Goal: Complete application form: Complete application form

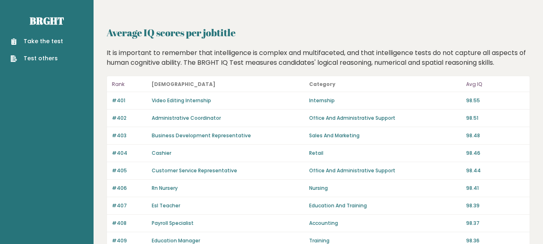
click at [33, 41] on link "Take the test" at bounding box center [37, 41] width 52 height 9
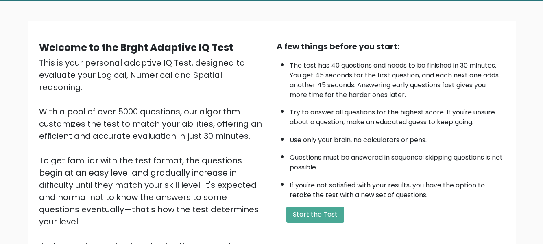
scroll to position [49, 0]
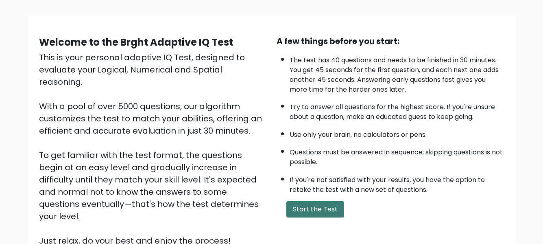
click at [324, 203] on button "Start the Test" at bounding box center [315, 209] width 58 height 16
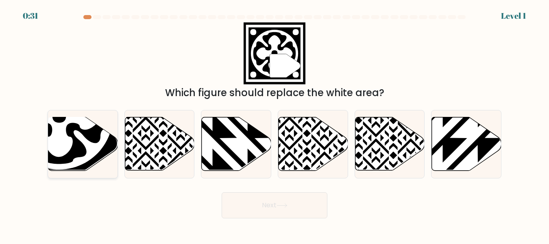
click at [85, 133] on icon at bounding box center [59, 116] width 96 height 96
click at [275, 124] on input "a." at bounding box center [275, 123] width 0 height 2
radio input "true"
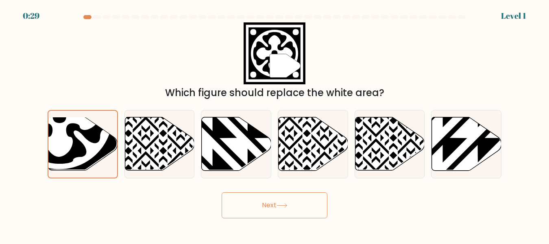
click at [242, 201] on button "Next" at bounding box center [275, 205] width 106 height 26
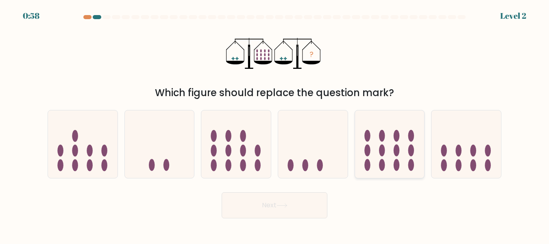
click at [387, 157] on icon at bounding box center [390, 143] width 70 height 57
click at [275, 124] on input "e." at bounding box center [275, 123] width 0 height 2
radio input "true"
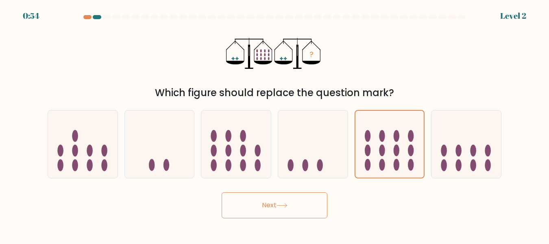
click at [297, 202] on button "Next" at bounding box center [275, 205] width 106 height 26
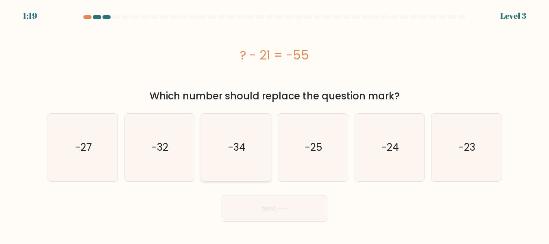
click at [233, 149] on text "-34" at bounding box center [236, 147] width 17 height 14
click at [275, 124] on input "c. -34" at bounding box center [275, 123] width 0 height 2
radio input "true"
click at [290, 204] on button "Next" at bounding box center [275, 208] width 106 height 26
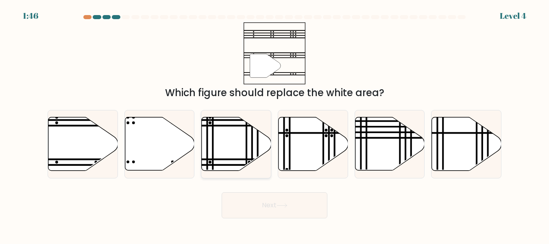
click at [226, 150] on icon at bounding box center [237, 143] width 70 height 53
click at [275, 124] on input "c." at bounding box center [275, 123] width 0 height 2
radio input "true"
click at [258, 201] on button "Next" at bounding box center [275, 205] width 106 height 26
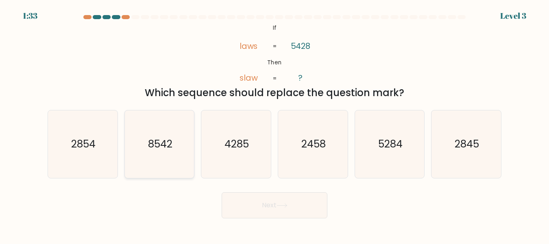
click at [168, 153] on icon "8542" at bounding box center [159, 143] width 67 height 67
click at [275, 124] on input "b. 8542" at bounding box center [275, 123] width 0 height 2
radio input "true"
click at [250, 203] on button "Next" at bounding box center [275, 205] width 106 height 26
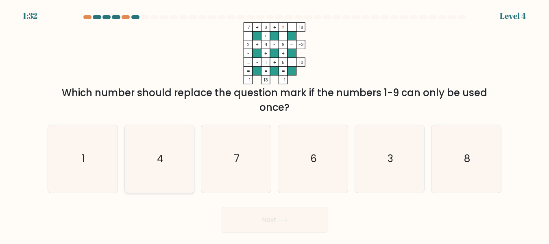
click at [159, 149] on icon "4" at bounding box center [159, 158] width 67 height 67
click at [275, 124] on input "b. 4" at bounding box center [275, 123] width 0 height 2
radio input "true"
click at [279, 223] on button "Next" at bounding box center [275, 220] width 106 height 26
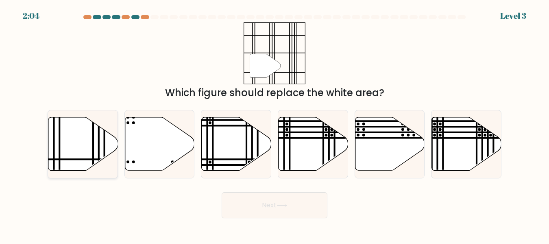
click at [73, 152] on icon at bounding box center [83, 143] width 70 height 53
click at [275, 124] on input "a." at bounding box center [275, 123] width 0 height 2
radio input "true"
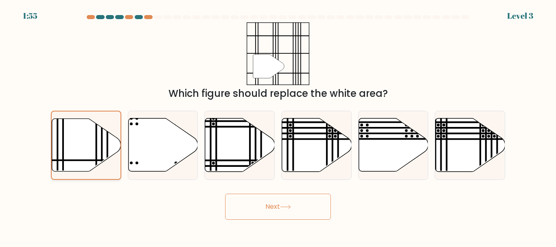
click at [85, 126] on icon at bounding box center [86, 145] width 69 height 52
click at [278, 126] on input "a." at bounding box center [278, 125] width 0 height 2
click at [263, 218] on button "Next" at bounding box center [278, 207] width 106 height 26
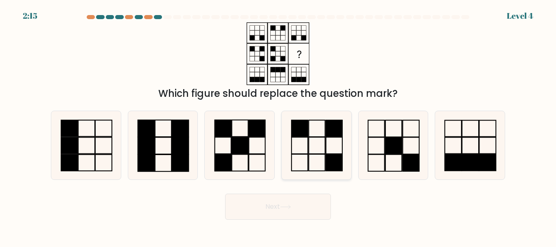
click at [317, 139] on icon at bounding box center [316, 145] width 68 height 68
click at [278, 126] on input "d." at bounding box center [278, 125] width 0 height 2
radio input "true"
click at [314, 208] on button "Next" at bounding box center [278, 207] width 106 height 26
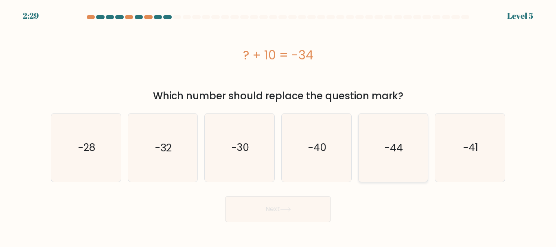
click at [389, 156] on icon "-44" at bounding box center [393, 147] width 68 height 68
click at [278, 126] on input "e. -44" at bounding box center [278, 125] width 0 height 2
radio input "true"
click at [314, 207] on button "Next" at bounding box center [278, 209] width 106 height 26
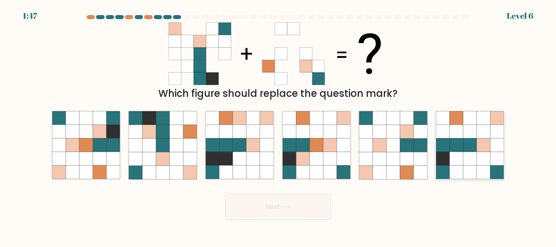
click at [455, 141] on icon at bounding box center [455, 144] width 13 height 13
click at [278, 126] on input "f." at bounding box center [278, 125] width 0 height 2
radio input "true"
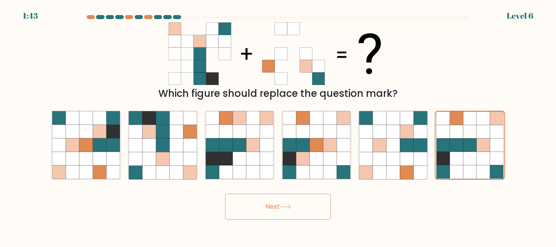
click at [255, 215] on button "Next" at bounding box center [278, 207] width 106 height 26
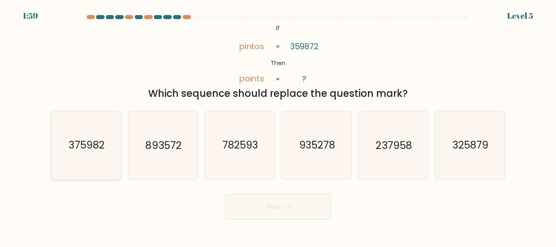
click at [89, 138] on icon "375982" at bounding box center [86, 145] width 68 height 68
click at [278, 126] on input "a. 375982" at bounding box center [278, 125] width 0 height 2
radio input "true"
click at [262, 205] on button "Next" at bounding box center [278, 207] width 106 height 26
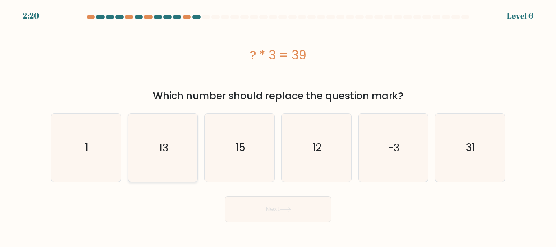
click at [169, 147] on icon "13" at bounding box center [163, 147] width 68 height 68
click at [278, 126] on input "b. 13" at bounding box center [278, 125] width 0 height 2
radio input "true"
click at [293, 212] on button "Next" at bounding box center [278, 209] width 106 height 26
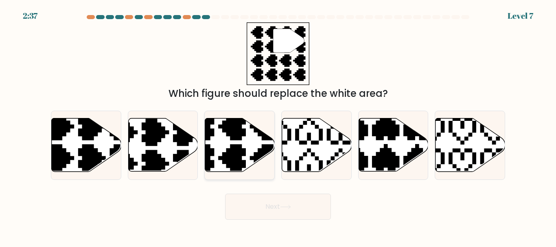
click at [229, 153] on icon at bounding box center [216, 174] width 122 height 122
click at [278, 126] on input "c." at bounding box center [278, 125] width 0 height 2
radio input "true"
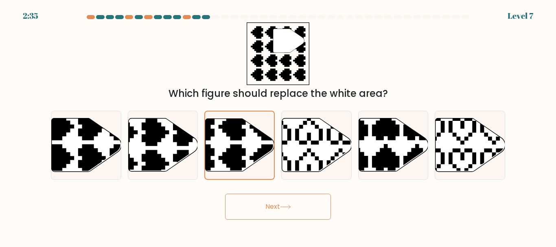
click at [253, 205] on button "Next" at bounding box center [278, 207] width 106 height 26
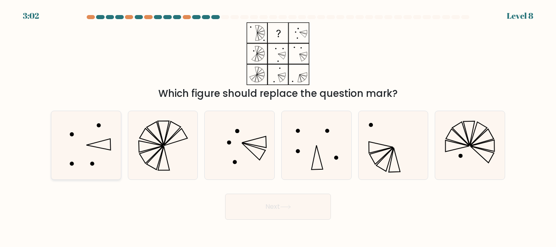
click at [101, 133] on icon at bounding box center [86, 145] width 68 height 68
click at [278, 126] on input "a." at bounding box center [278, 125] width 0 height 2
radio input "true"
click at [248, 211] on button "Next" at bounding box center [278, 207] width 106 height 26
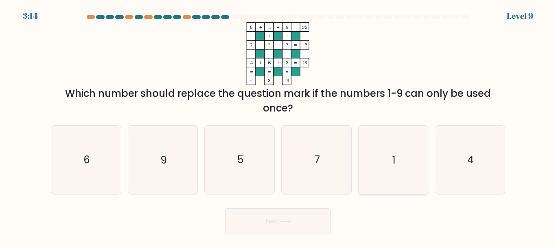
click at [396, 160] on icon "1" at bounding box center [393, 160] width 68 height 68
click at [278, 126] on input "e. 1" at bounding box center [278, 125] width 0 height 2
radio input "true"
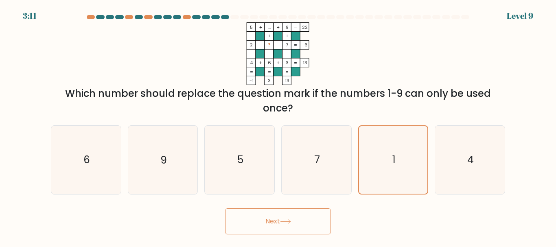
click at [306, 214] on button "Next" at bounding box center [278, 221] width 106 height 26
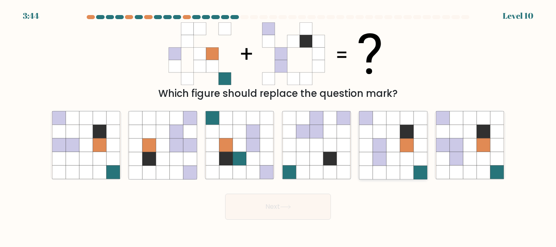
click at [369, 162] on icon at bounding box center [365, 158] width 13 height 13
click at [278, 126] on input "e." at bounding box center [278, 125] width 0 height 2
radio input "true"
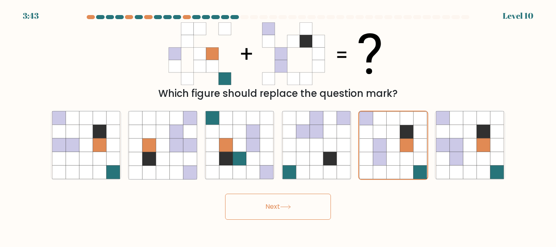
click at [291, 202] on button "Next" at bounding box center [278, 207] width 106 height 26
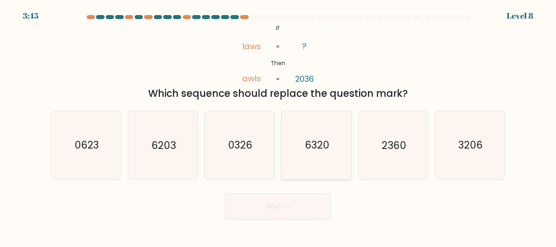
click at [324, 151] on text "6320" at bounding box center [317, 145] width 24 height 14
click at [278, 126] on input "d. 6320" at bounding box center [278, 125] width 0 height 2
radio input "true"
click at [297, 206] on button "Next" at bounding box center [278, 207] width 106 height 26
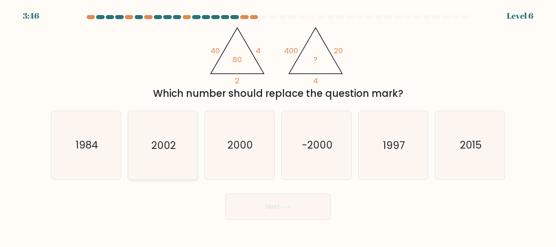
drag, startPoint x: 240, startPoint y: 115, endPoint x: 150, endPoint y: 144, distance: 93.9
click at [221, 117] on icon "2000" at bounding box center [239, 145] width 68 height 68
click at [100, 148] on icon "1984" at bounding box center [86, 145] width 68 height 68
click at [278, 126] on input "a. 1984" at bounding box center [278, 125] width 0 height 2
radio input "true"
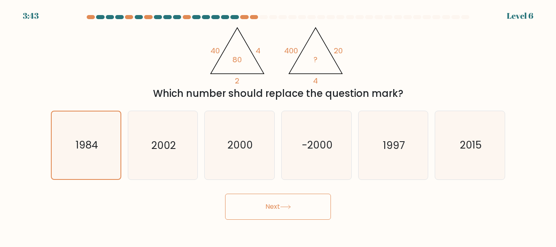
click at [253, 209] on button "Next" at bounding box center [278, 207] width 106 height 26
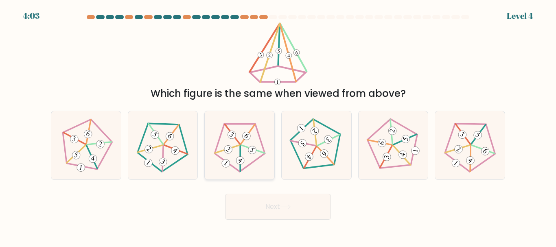
click at [236, 149] on icon at bounding box center [239, 145] width 55 height 55
click at [278, 126] on input "c." at bounding box center [278, 125] width 0 height 2
radio input "true"
click at [270, 212] on button "Next" at bounding box center [278, 207] width 106 height 26
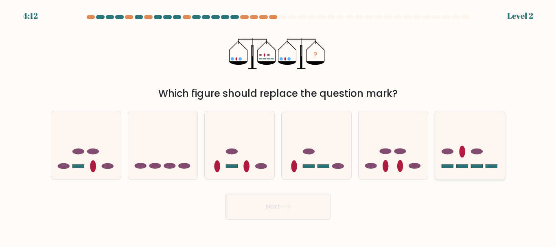
click at [449, 153] on ellipse at bounding box center [447, 151] width 12 height 6
click at [278, 126] on input "f." at bounding box center [278, 125] width 0 height 2
radio input "true"
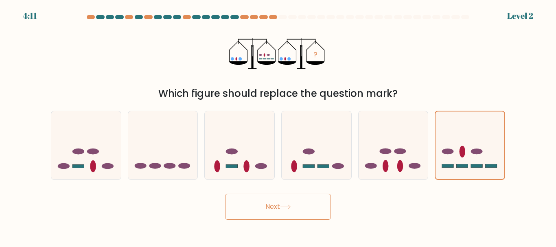
click at [284, 208] on icon at bounding box center [285, 207] width 11 height 4
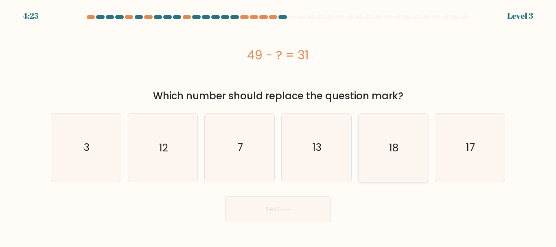
click at [384, 143] on icon "18" at bounding box center [393, 147] width 68 height 68
click at [278, 126] on input "e. 18" at bounding box center [278, 125] width 0 height 2
radio input "true"
click at [242, 210] on button "Next" at bounding box center [278, 209] width 106 height 26
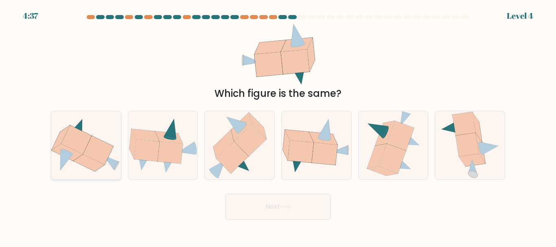
click at [89, 150] on icon at bounding box center [98, 150] width 30 height 29
click at [278, 126] on input "a." at bounding box center [278, 125] width 0 height 2
radio input "true"
click at [253, 210] on button "Next" at bounding box center [278, 207] width 106 height 26
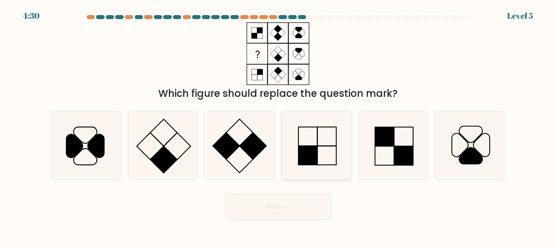
click at [308, 149] on rect at bounding box center [307, 155] width 19 height 19
click at [278, 126] on input "d." at bounding box center [278, 125] width 0 height 2
radio input "true"
click at [304, 203] on button "Next" at bounding box center [278, 207] width 106 height 26
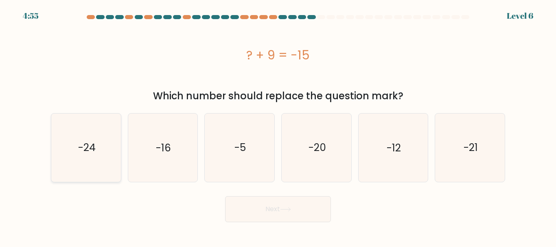
click at [104, 149] on icon "-24" at bounding box center [86, 147] width 68 height 68
click at [278, 126] on input "a. -24" at bounding box center [278, 125] width 0 height 2
radio input "true"
click at [255, 216] on button "Next" at bounding box center [278, 209] width 106 height 26
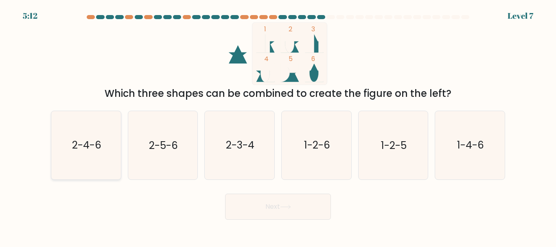
click at [75, 141] on text "2-4-6" at bounding box center [86, 145] width 29 height 14
click at [278, 126] on input "a. 2-4-6" at bounding box center [278, 125] width 0 height 2
radio input "true"
click at [258, 210] on button "Next" at bounding box center [278, 207] width 106 height 26
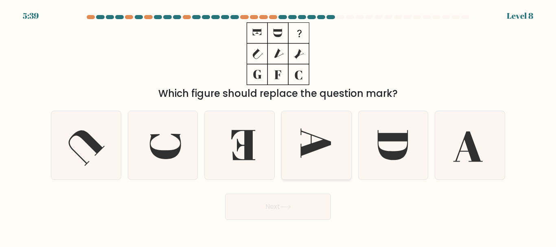
click at [305, 147] on icon at bounding box center [315, 143] width 31 height 29
click at [278, 126] on input "d." at bounding box center [278, 125] width 0 height 2
radio input "true"
click at [300, 201] on button "Next" at bounding box center [278, 207] width 106 height 26
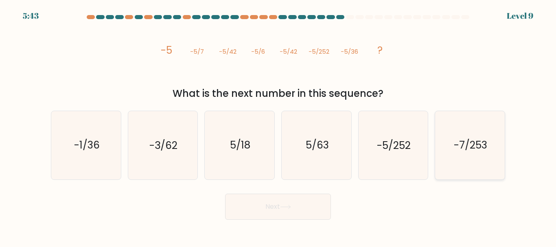
click at [465, 150] on text "-7/253" at bounding box center [470, 145] width 33 height 14
click at [278, 126] on input "f. -7/253" at bounding box center [278, 125] width 0 height 2
radio input "true"
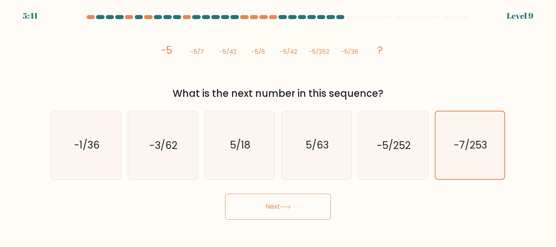
click at [319, 205] on button "Next" at bounding box center [278, 207] width 106 height 26
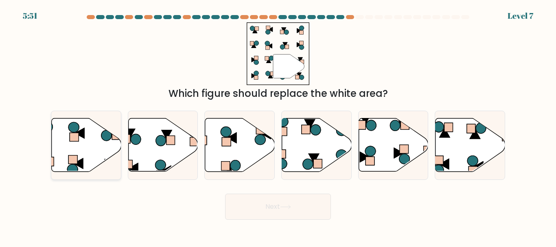
click at [79, 148] on icon at bounding box center [87, 144] width 70 height 53
click at [278, 126] on input "a." at bounding box center [278, 125] width 0 height 2
radio input "true"
click at [266, 206] on button "Next" at bounding box center [278, 207] width 106 height 26
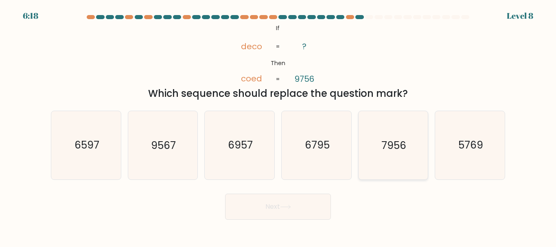
click at [379, 151] on icon "7956" at bounding box center [393, 145] width 68 height 68
click at [278, 126] on input "e. 7956" at bounding box center [278, 125] width 0 height 2
radio input "true"
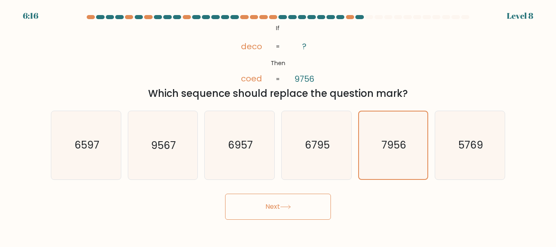
click at [298, 205] on button "Next" at bounding box center [278, 207] width 106 height 26
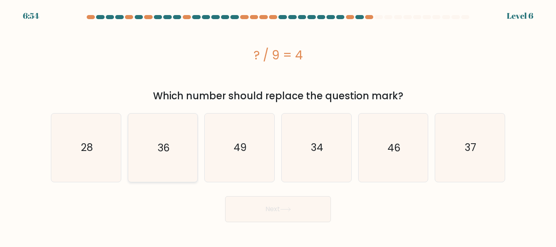
click at [157, 140] on icon "36" at bounding box center [163, 147] width 68 height 68
click at [278, 126] on input "b. 36" at bounding box center [278, 125] width 0 height 2
radio input "true"
click at [289, 212] on button "Next" at bounding box center [278, 209] width 106 height 26
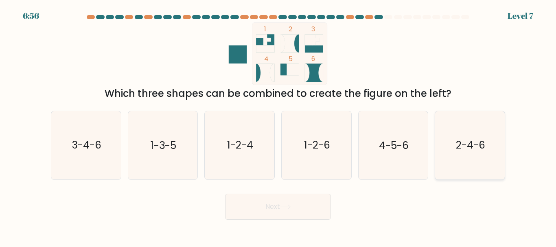
click at [459, 152] on text "2-4-6" at bounding box center [470, 145] width 29 height 14
click at [278, 126] on input "f. 2-4-6" at bounding box center [278, 125] width 0 height 2
radio input "true"
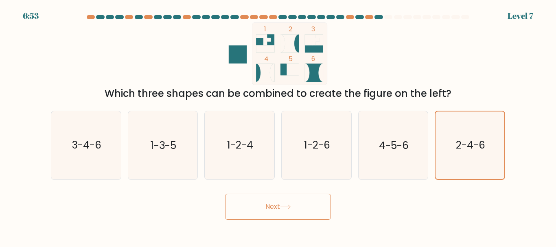
click at [291, 205] on icon at bounding box center [285, 207] width 11 height 4
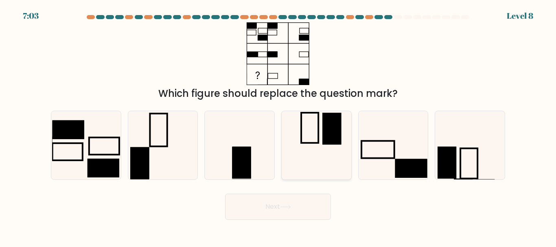
click at [322, 122] on icon at bounding box center [316, 145] width 68 height 68
click at [278, 124] on input "d." at bounding box center [278, 125] width 0 height 2
radio input "true"
click at [289, 203] on button "Next" at bounding box center [278, 207] width 106 height 26
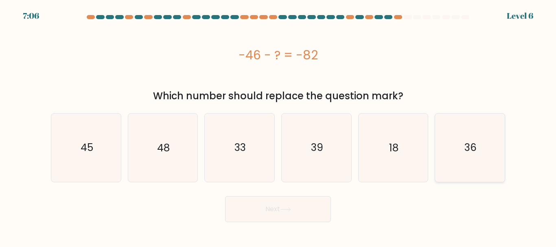
click at [471, 143] on text "36" at bounding box center [470, 147] width 12 height 14
click at [278, 126] on input "f. 36" at bounding box center [278, 125] width 0 height 2
radio input "true"
click at [260, 210] on button "Next" at bounding box center [278, 209] width 106 height 26
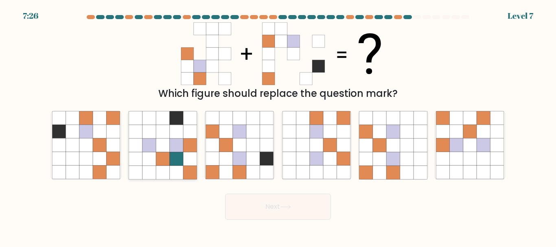
click at [184, 153] on icon at bounding box center [189, 158] width 13 height 13
click at [278, 126] on input "b." at bounding box center [278, 125] width 0 height 2
radio input "true"
click at [274, 204] on button "Next" at bounding box center [278, 207] width 106 height 26
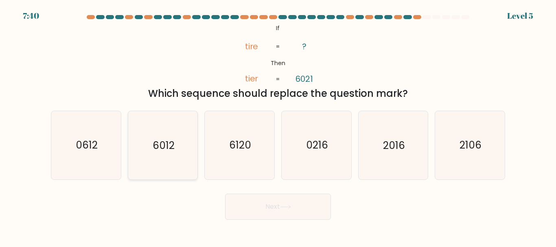
click at [166, 150] on text "6012" at bounding box center [164, 145] width 22 height 14
click at [278, 126] on input "b. 6012" at bounding box center [278, 125] width 0 height 2
radio input "true"
click at [248, 204] on button "Next" at bounding box center [278, 207] width 106 height 26
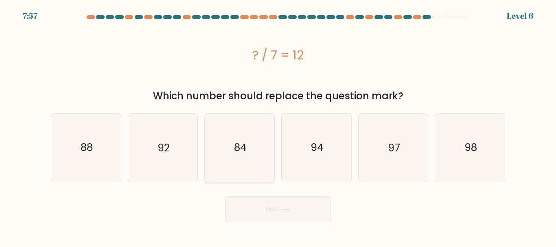
click at [238, 148] on text "84" at bounding box center [240, 147] width 13 height 14
click at [278, 126] on input "c. 84" at bounding box center [278, 125] width 0 height 2
radio input "true"
click at [264, 208] on button "Next" at bounding box center [278, 209] width 106 height 26
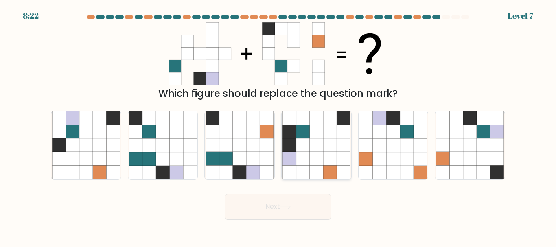
click at [309, 142] on icon at bounding box center [302, 144] width 13 height 13
click at [278, 126] on input "d." at bounding box center [278, 125] width 0 height 2
radio input "true"
click at [286, 207] on icon at bounding box center [285, 207] width 11 height 4
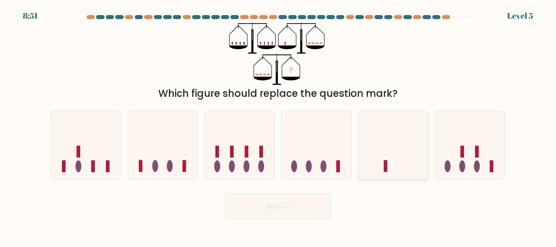
click at [385, 155] on icon at bounding box center [393, 144] width 70 height 57
click at [278, 126] on input "e." at bounding box center [278, 125] width 0 height 2
radio input "true"
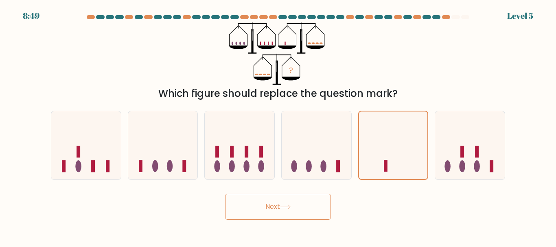
click at [285, 205] on icon at bounding box center [285, 207] width 11 height 4
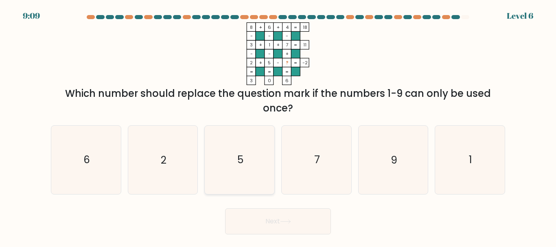
click at [247, 148] on icon "5" at bounding box center [239, 160] width 68 height 68
click at [278, 126] on input "c. 5" at bounding box center [278, 125] width 0 height 2
radio input "true"
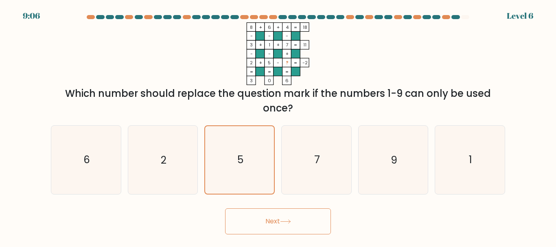
click at [298, 219] on button "Next" at bounding box center [278, 221] width 106 height 26
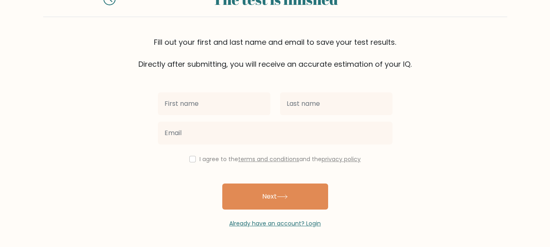
scroll to position [39, 0]
click at [217, 108] on input "text" at bounding box center [214, 103] width 112 height 23
type input "Mark"
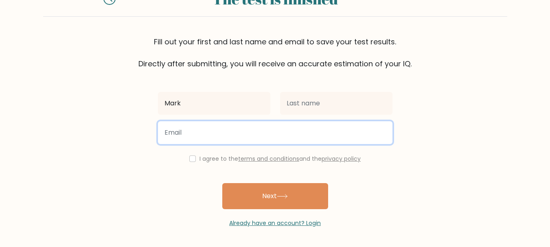
click at [213, 137] on input "email" at bounding box center [275, 132] width 234 height 23
type input "markdaniels74@hotmail.co.uk"
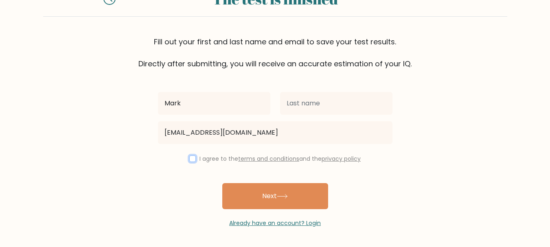
click at [190, 158] on input "checkbox" at bounding box center [192, 158] width 7 height 7
checkbox input "true"
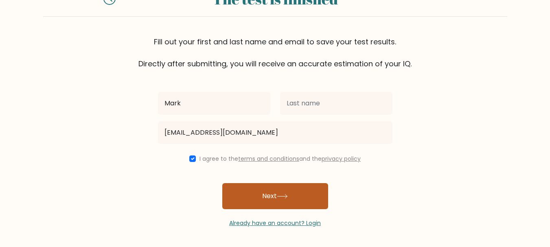
click at [240, 195] on button "Next" at bounding box center [275, 196] width 106 height 26
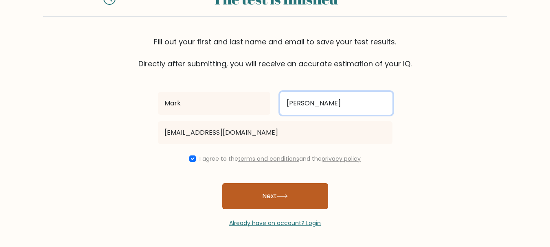
type input "Daniels"
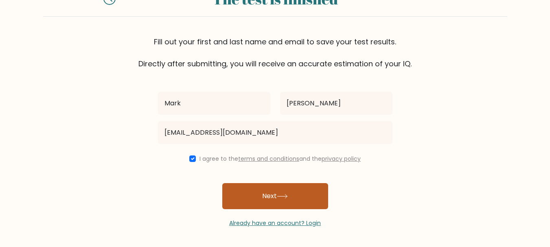
click at [301, 198] on button "Next" at bounding box center [275, 196] width 106 height 26
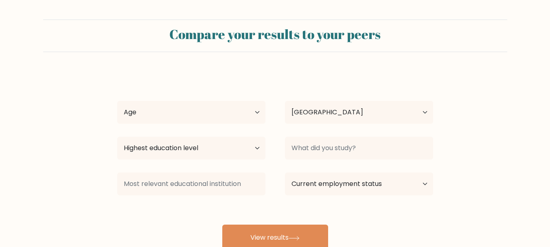
select select "GB"
click at [255, 111] on select "Age Under 18 years old 18-24 years old 25-34 years old 35-44 years old 45-54 ye…" at bounding box center [191, 112] width 148 height 23
select select "65_plus"
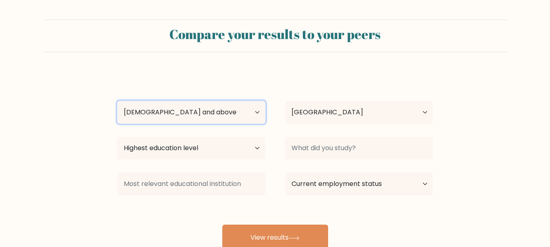
click at [117, 101] on select "Age Under 18 years old 18-24 years old 25-34 years old 35-44 years old 45-54 ye…" at bounding box center [191, 112] width 148 height 23
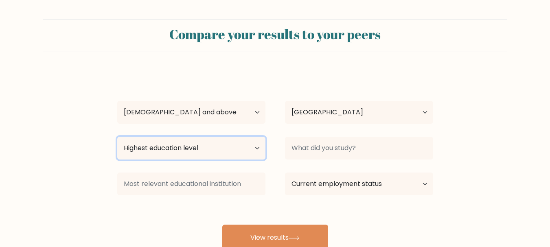
click at [256, 149] on select "Highest education level No schooling Primary Lower Secondary Upper Secondary Oc…" at bounding box center [191, 148] width 148 height 23
select select "occupation_specific"
click at [117, 137] on select "Highest education level No schooling Primary Lower Secondary Upper Secondary Oc…" at bounding box center [191, 148] width 148 height 23
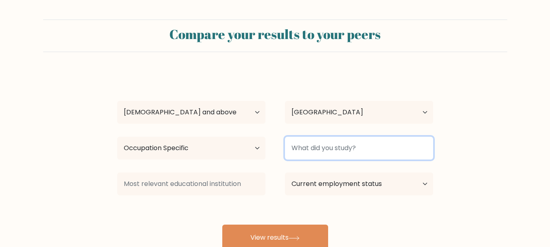
click at [396, 149] on input at bounding box center [359, 148] width 148 height 23
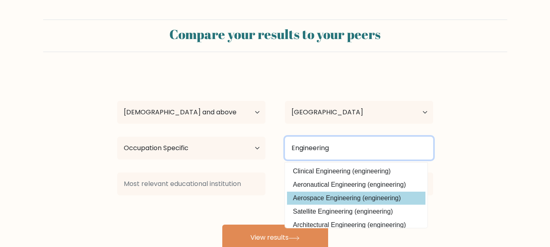
type input "Engineering"
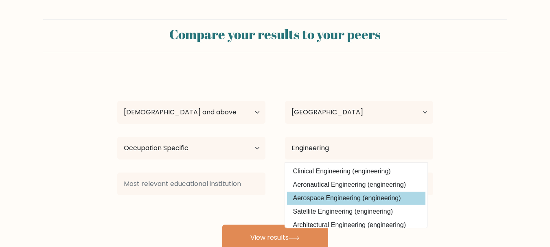
click at [375, 195] on div "Mark Daniels Age Under 18 years old 18-24 years old 25-34 years old 35-44 years…" at bounding box center [274, 161] width 325 height 179
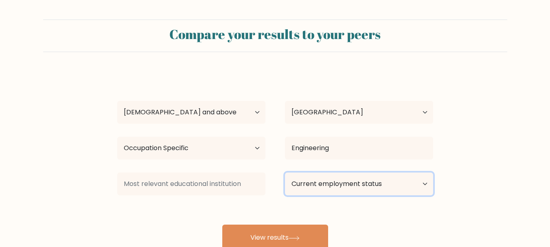
click at [425, 185] on select "Current employment status Employed Student Retired Other / prefer not to answer" at bounding box center [359, 183] width 148 height 23
select select "retired"
click at [285, 172] on select "Current employment status Employed Student Retired Other / prefer not to answer" at bounding box center [359, 183] width 148 height 23
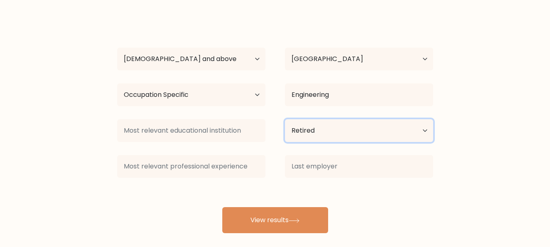
scroll to position [61, 0]
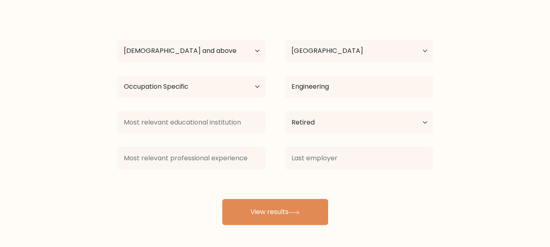
click at [131, 136] on div at bounding box center [191, 122] width 168 height 29
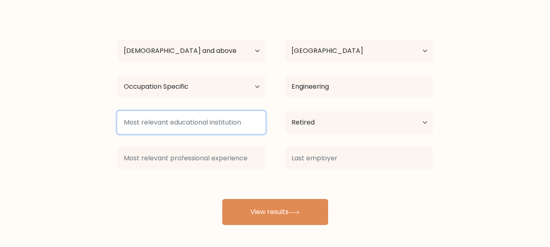
click at [140, 130] on input at bounding box center [191, 122] width 148 height 23
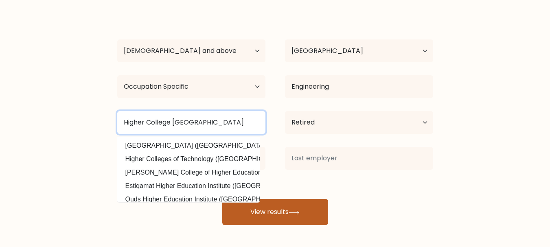
type input "Higher College Derby"
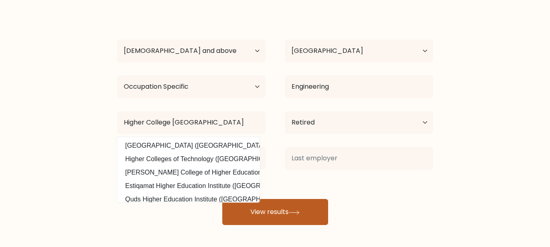
click at [272, 210] on button "View results" at bounding box center [275, 212] width 106 height 26
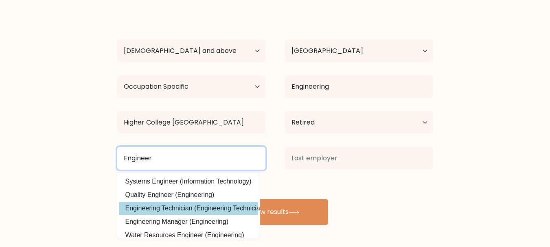
type input "Engineer"
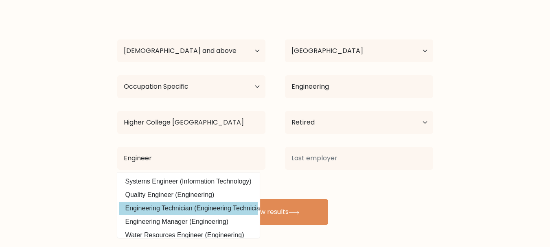
click at [244, 205] on div "Mark Daniels Age Under 18 years old 18-24 years old 25-34 years old 35-44 years…" at bounding box center [274, 117] width 325 height 215
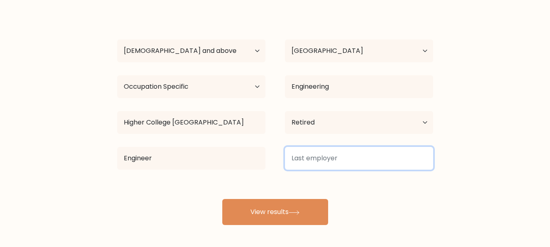
click at [297, 160] on input at bounding box center [359, 158] width 148 height 23
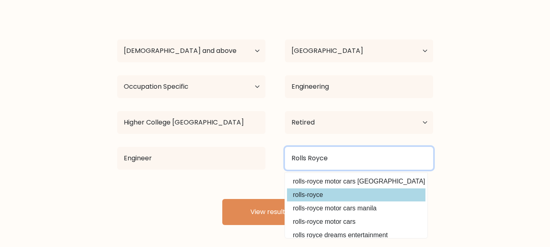
type input "Rolls Royce"
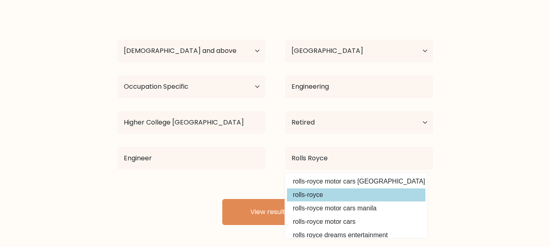
click at [295, 194] on div "Mark Daniels Age Under 18 years old 18-24 years old 25-34 years old 35-44 years…" at bounding box center [274, 117] width 325 height 215
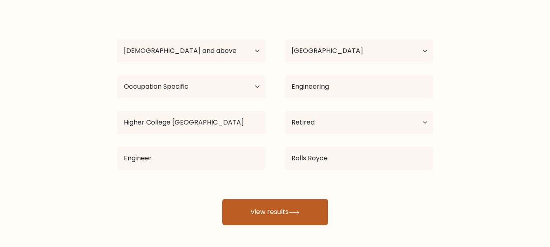
click at [281, 212] on button "View results" at bounding box center [275, 212] width 106 height 26
